Goal: Browse casually: Explore the website without a specific task or goal

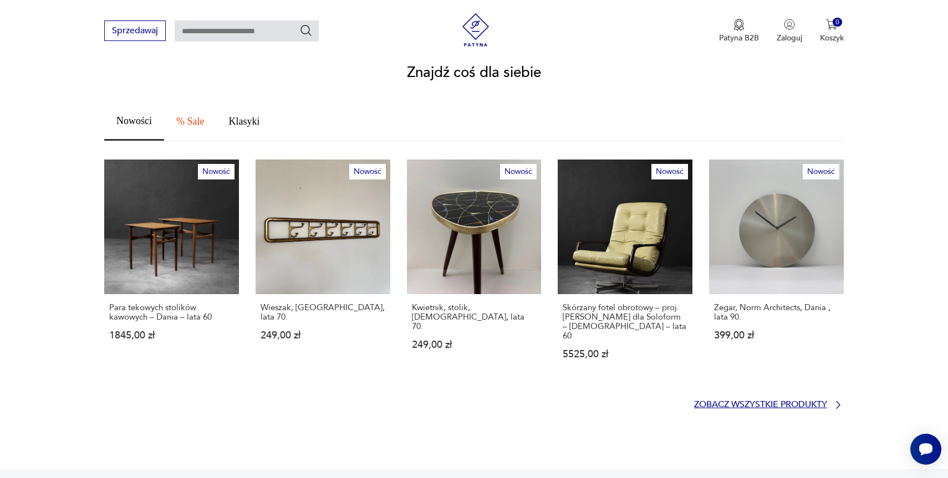
click at [742, 401] on p "Zobacz wszystkie produkty" at bounding box center [760, 404] width 133 height 7
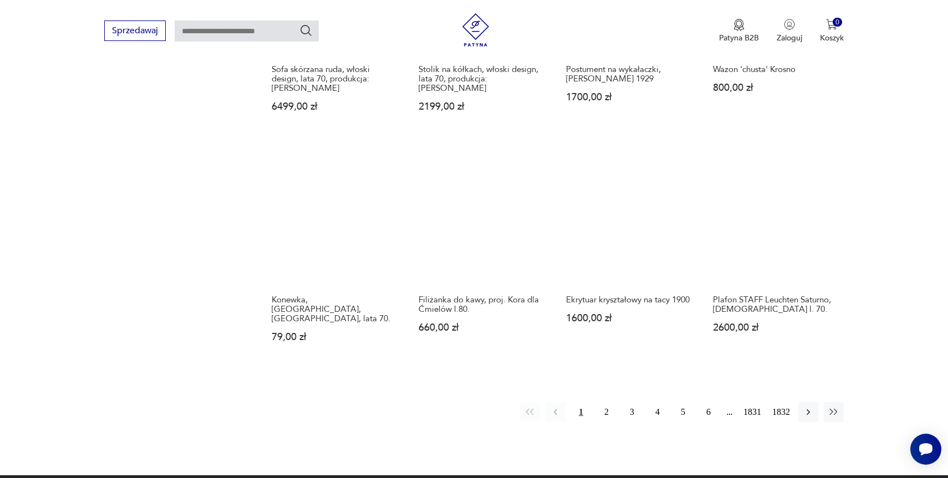
scroll to position [947, 0]
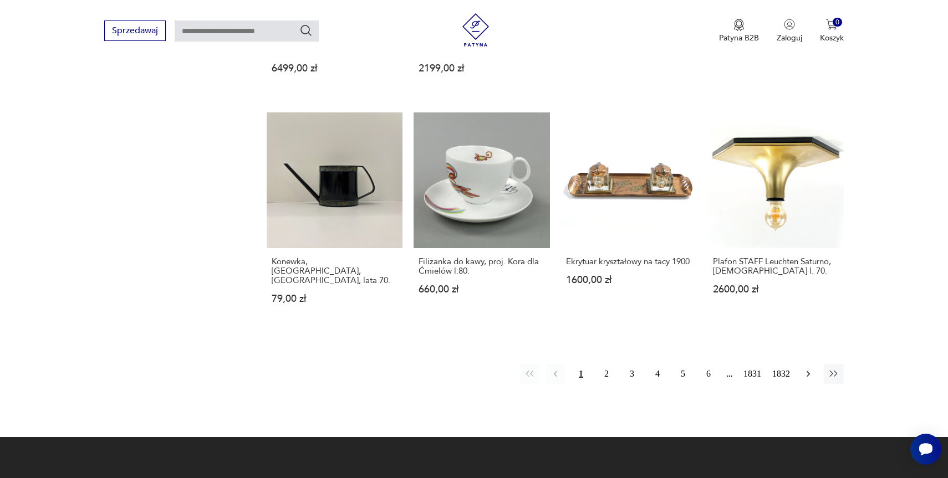
click at [810, 369] on icon "button" at bounding box center [808, 374] width 11 height 11
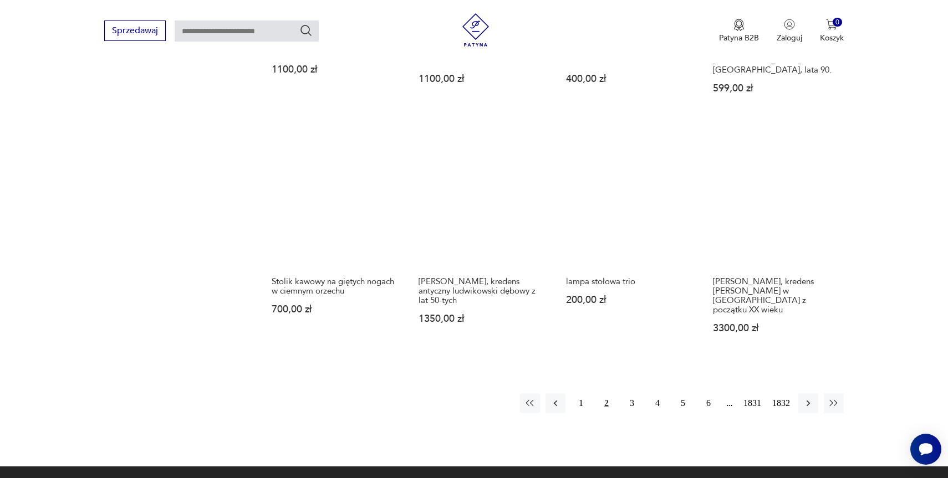
scroll to position [1037, 0]
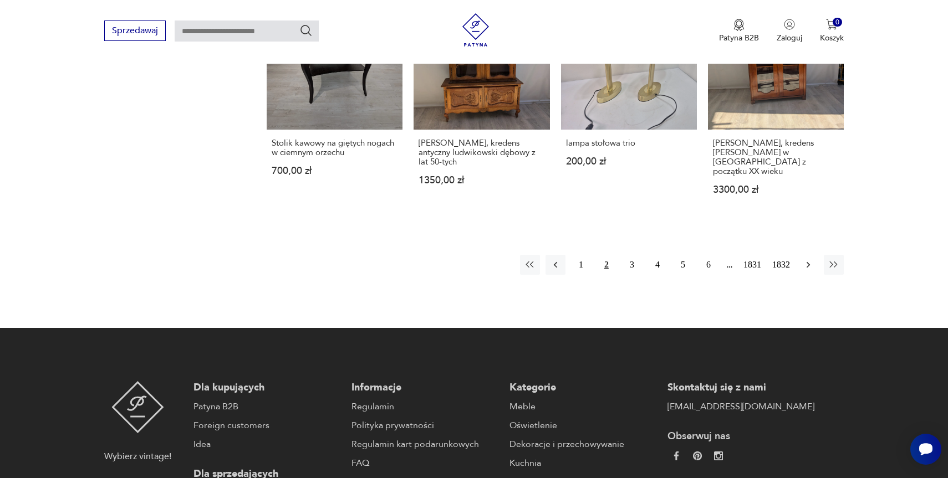
click at [808, 259] on icon "button" at bounding box center [808, 264] width 11 height 11
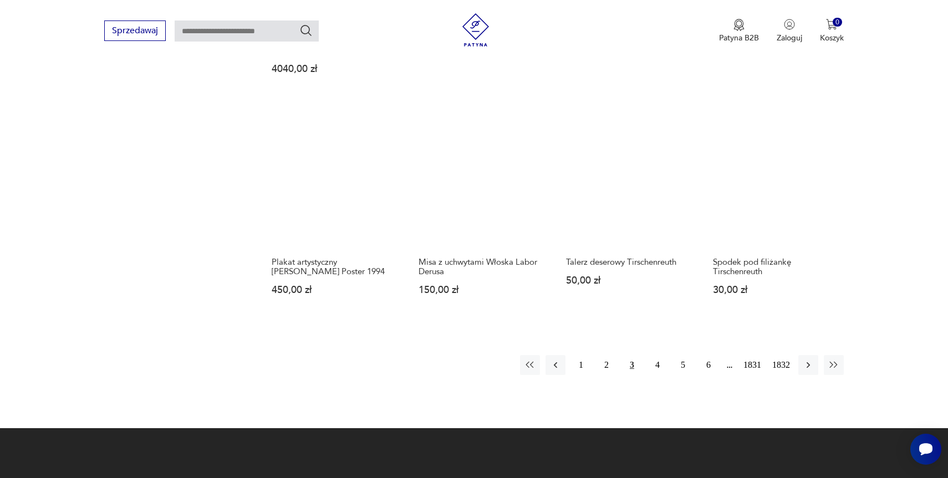
scroll to position [1064, 0]
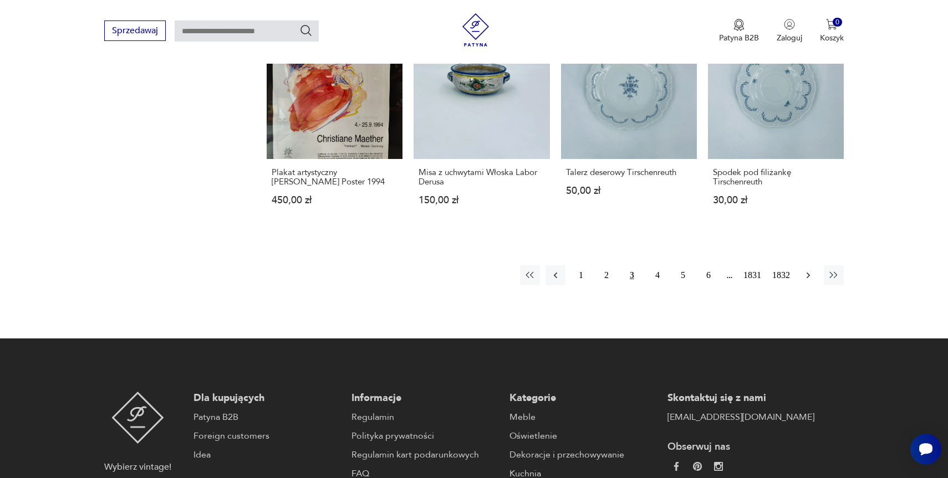
click at [808, 276] on icon "button" at bounding box center [807, 276] width 3 height 6
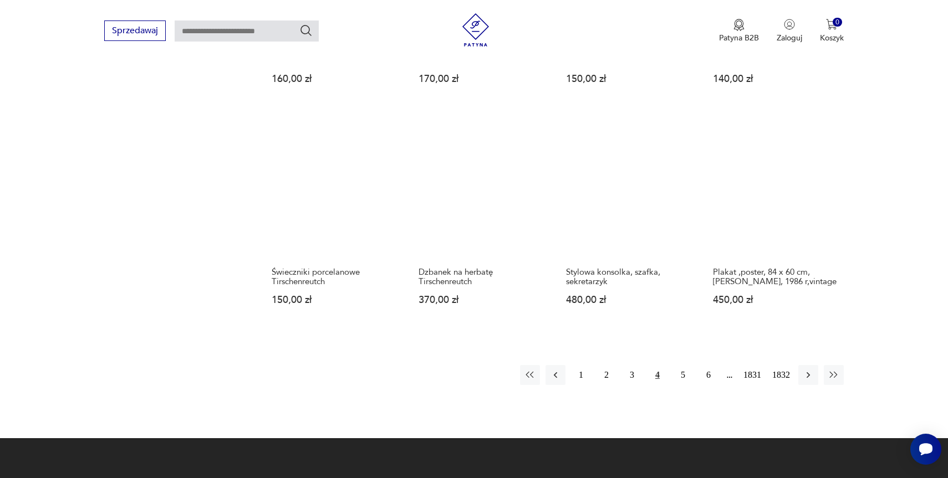
scroll to position [899, 0]
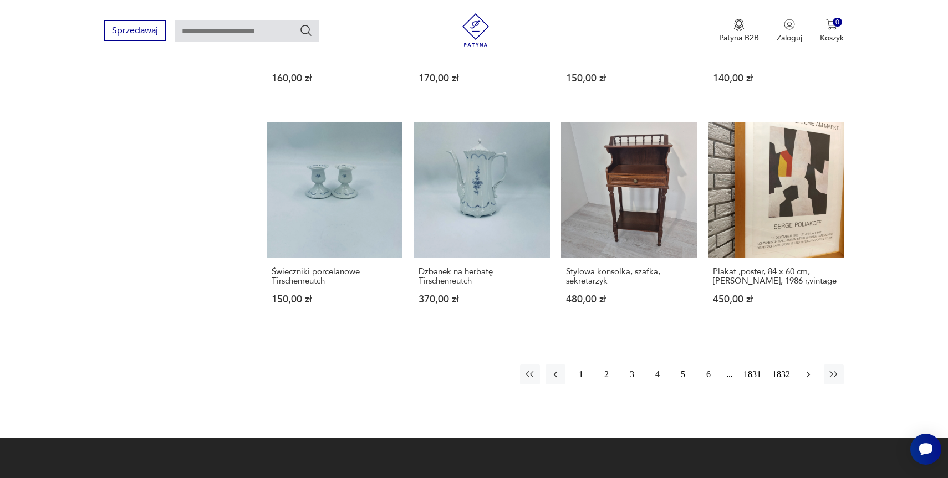
click at [814, 381] on button "button" at bounding box center [808, 375] width 20 height 20
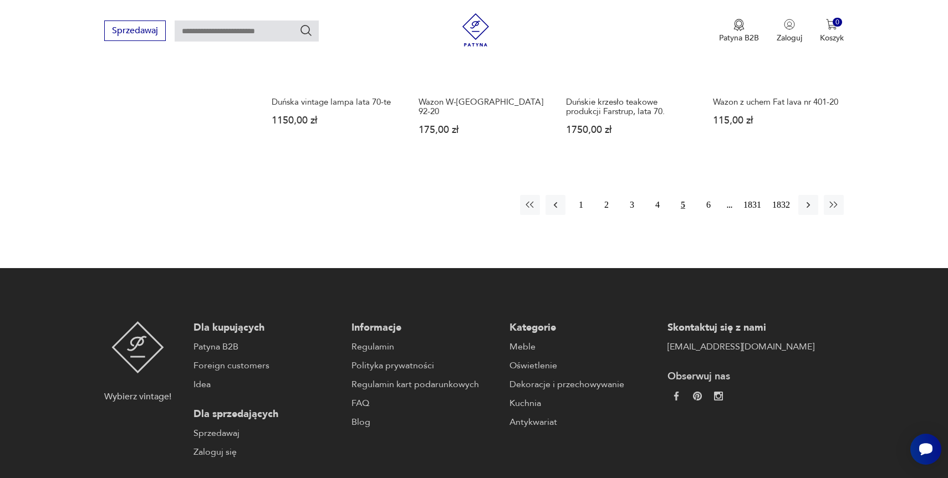
scroll to position [1122, 0]
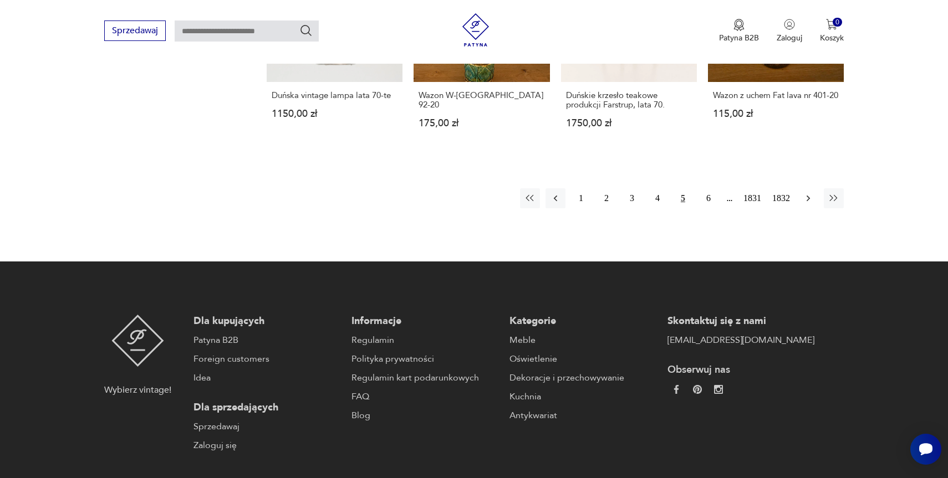
click at [811, 195] on icon "button" at bounding box center [808, 198] width 11 height 11
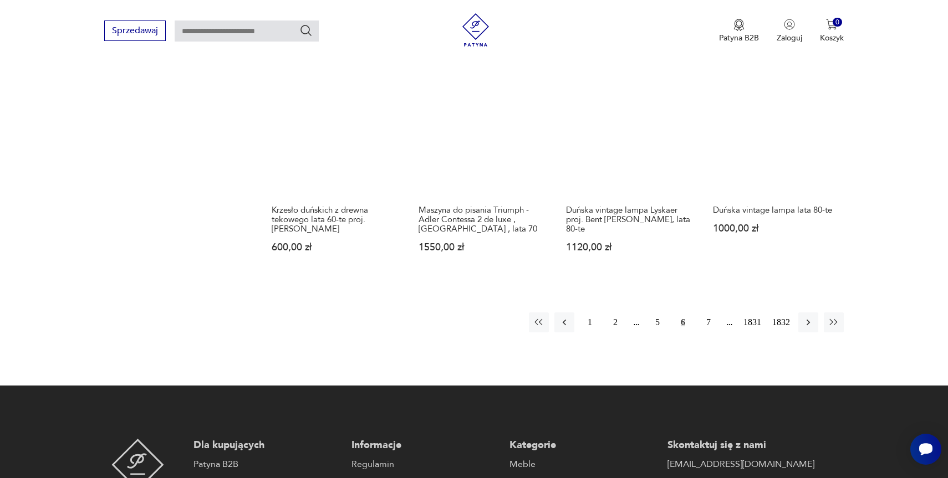
scroll to position [999, 0]
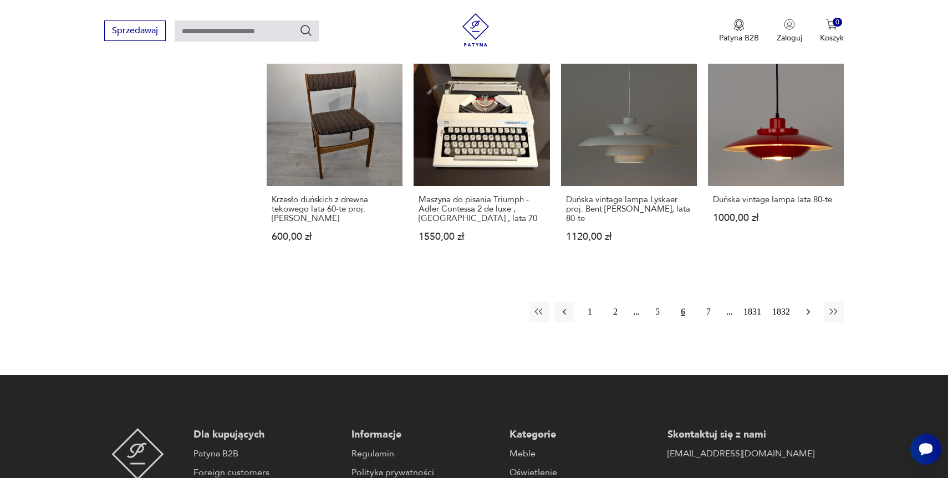
click at [805, 307] on icon "button" at bounding box center [808, 312] width 11 height 11
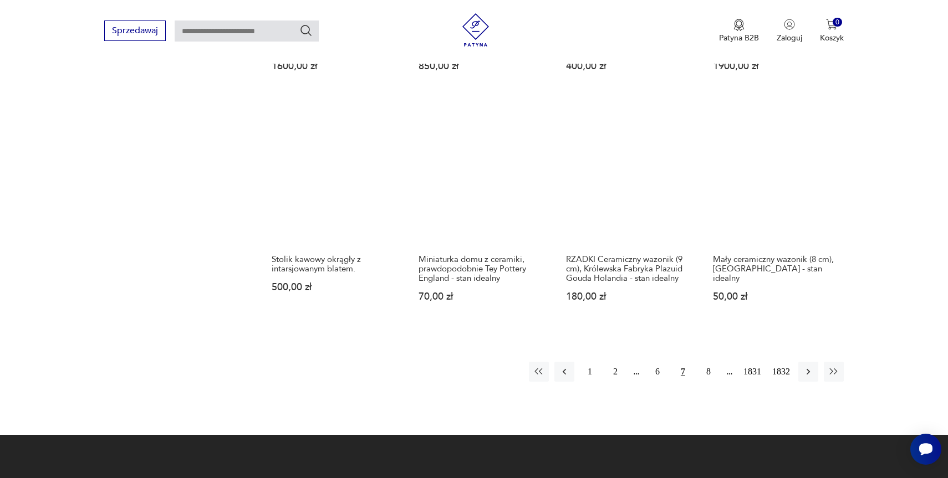
scroll to position [902, 0]
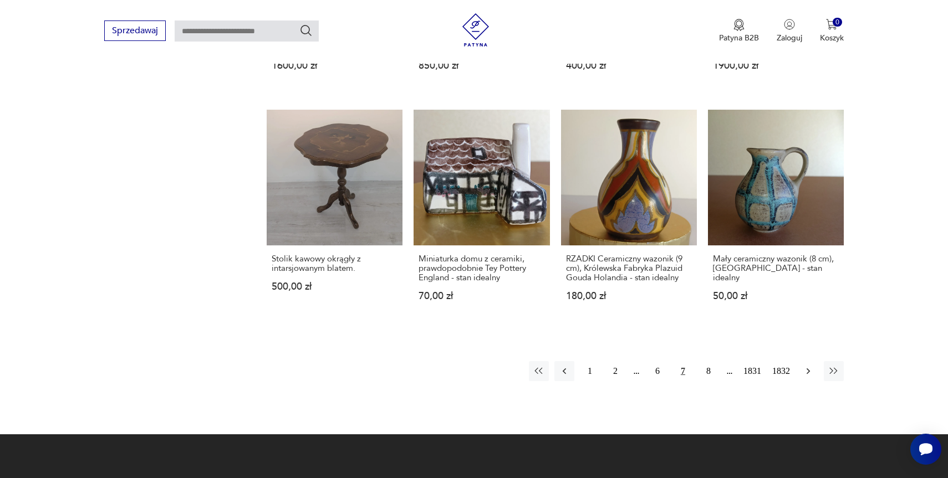
click at [806, 371] on icon "button" at bounding box center [808, 371] width 11 height 11
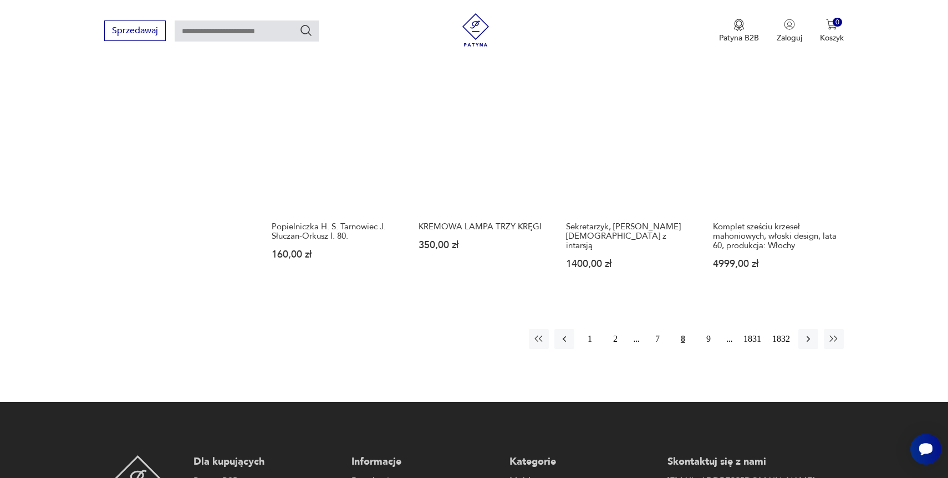
scroll to position [995, 0]
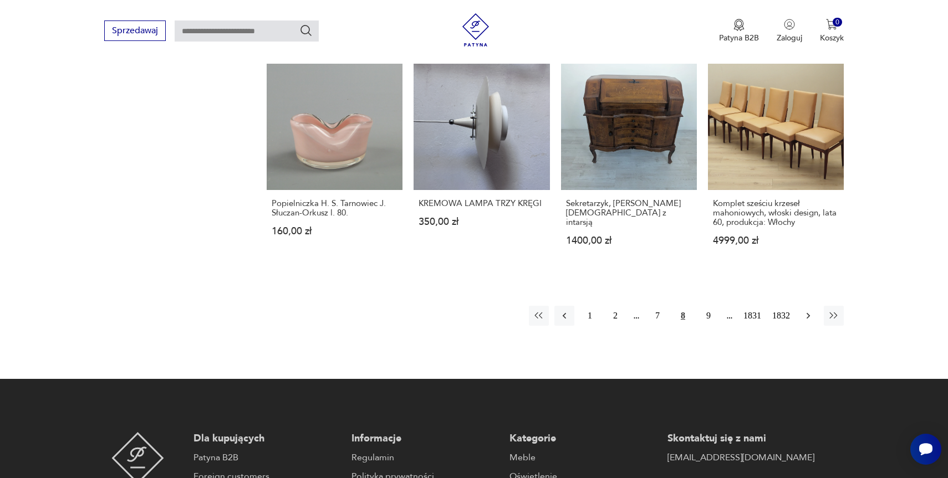
click at [811, 310] on icon "button" at bounding box center [808, 315] width 11 height 11
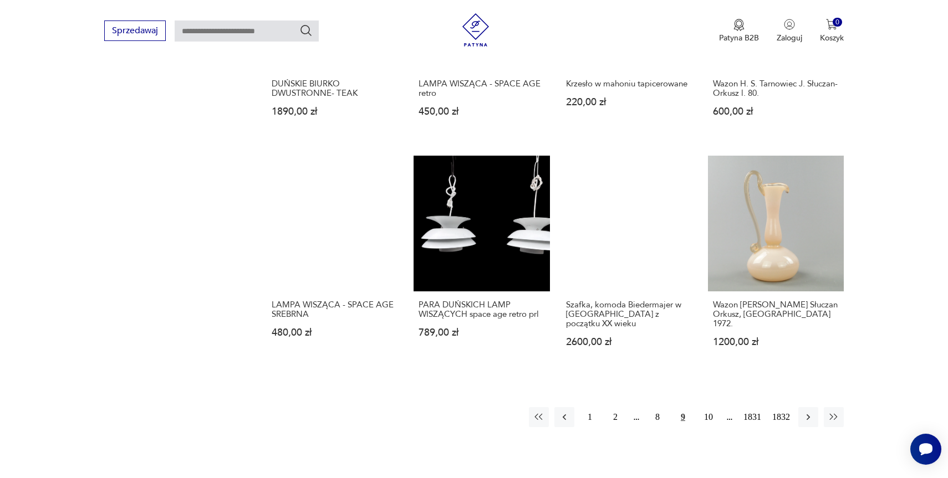
scroll to position [932, 0]
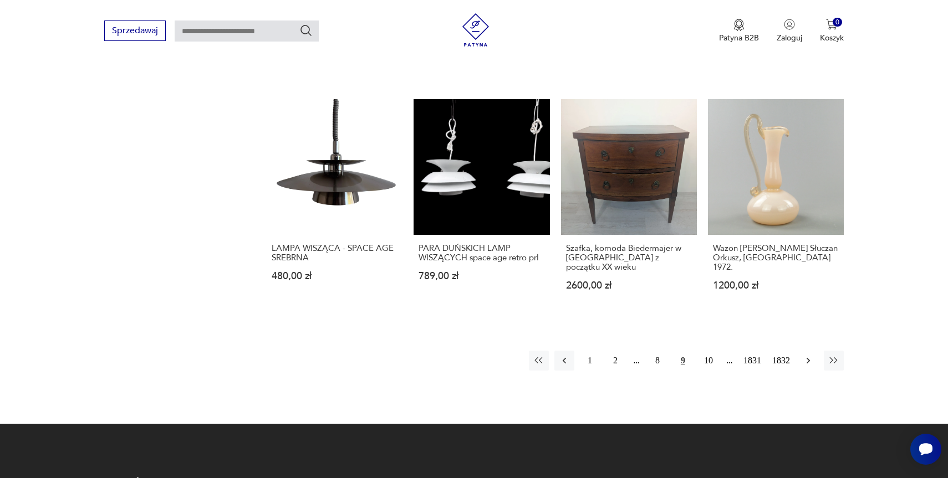
click at [808, 355] on icon "button" at bounding box center [808, 360] width 11 height 11
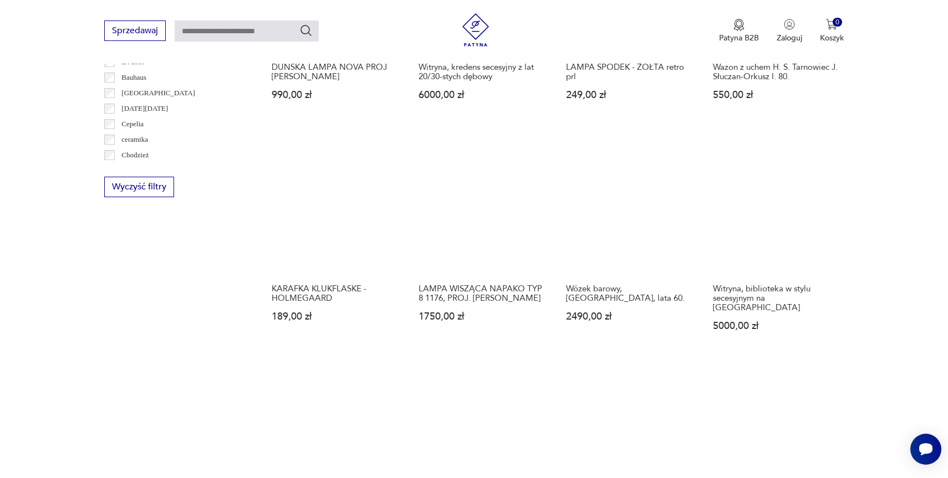
scroll to position [717, 0]
